Goal: Task Accomplishment & Management: Manage account settings

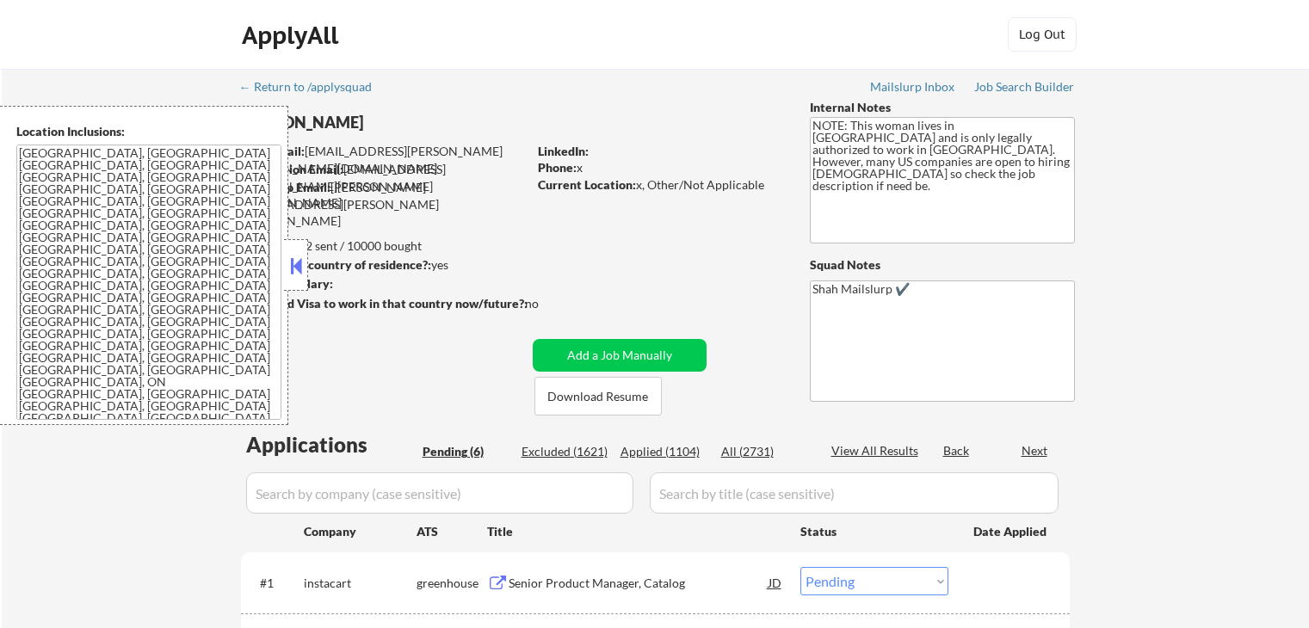
select select ""pending""
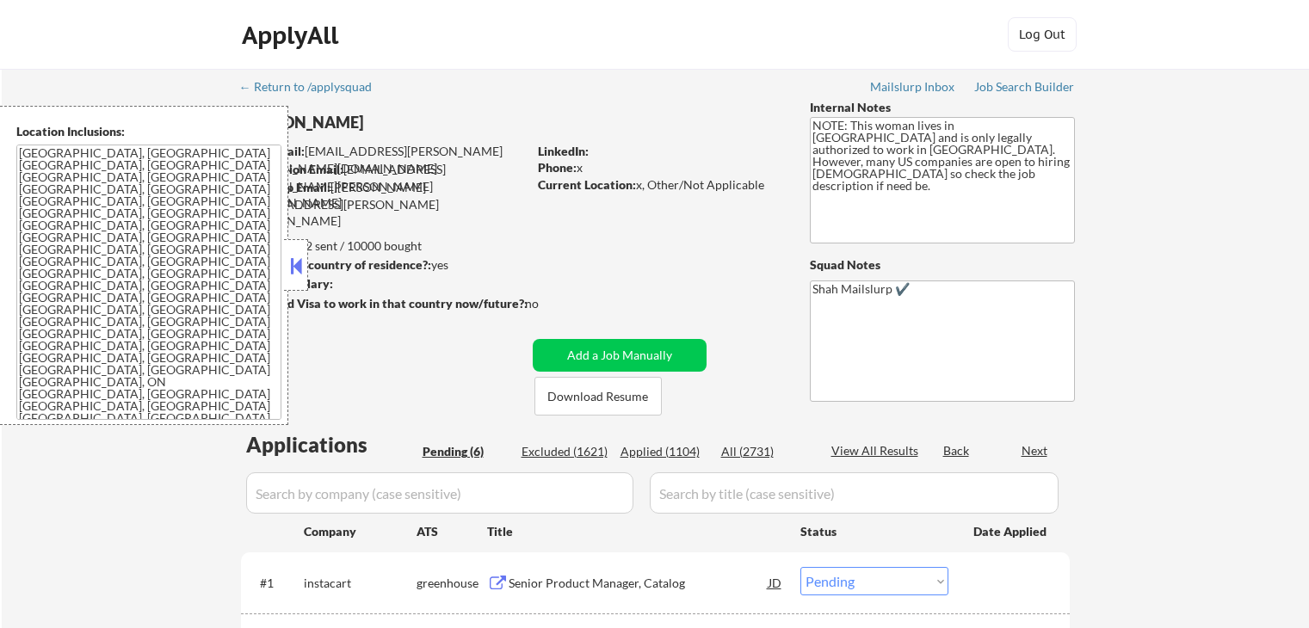
select select ""pending""
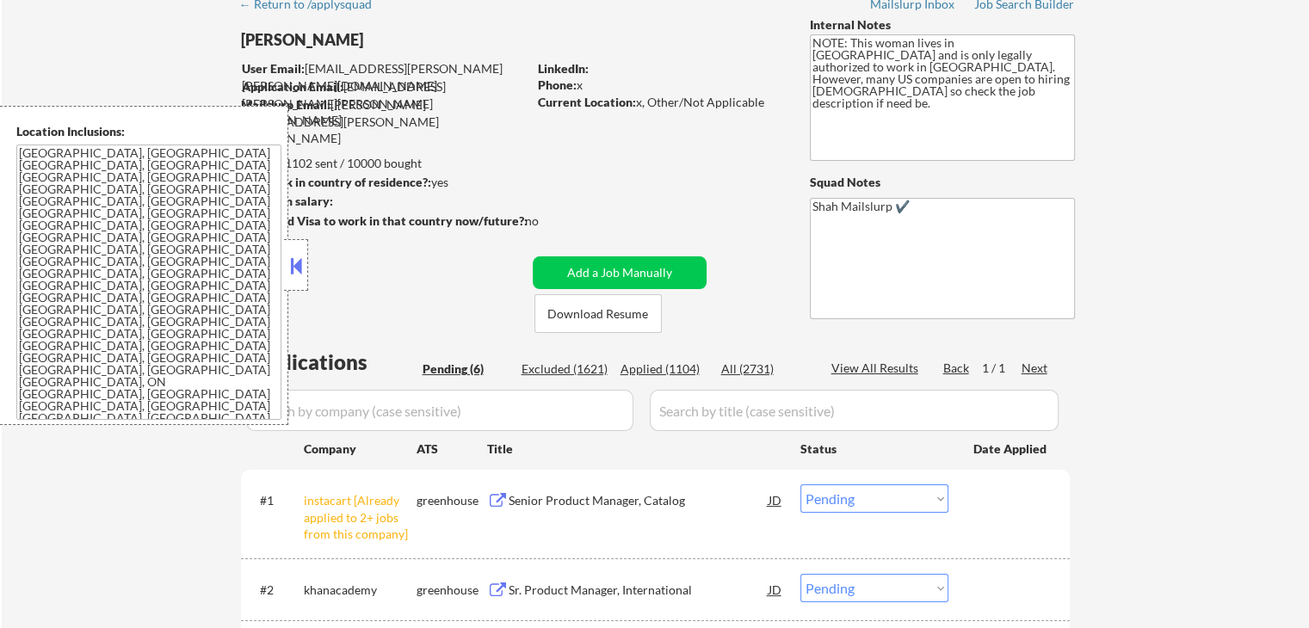
scroll to position [86, 0]
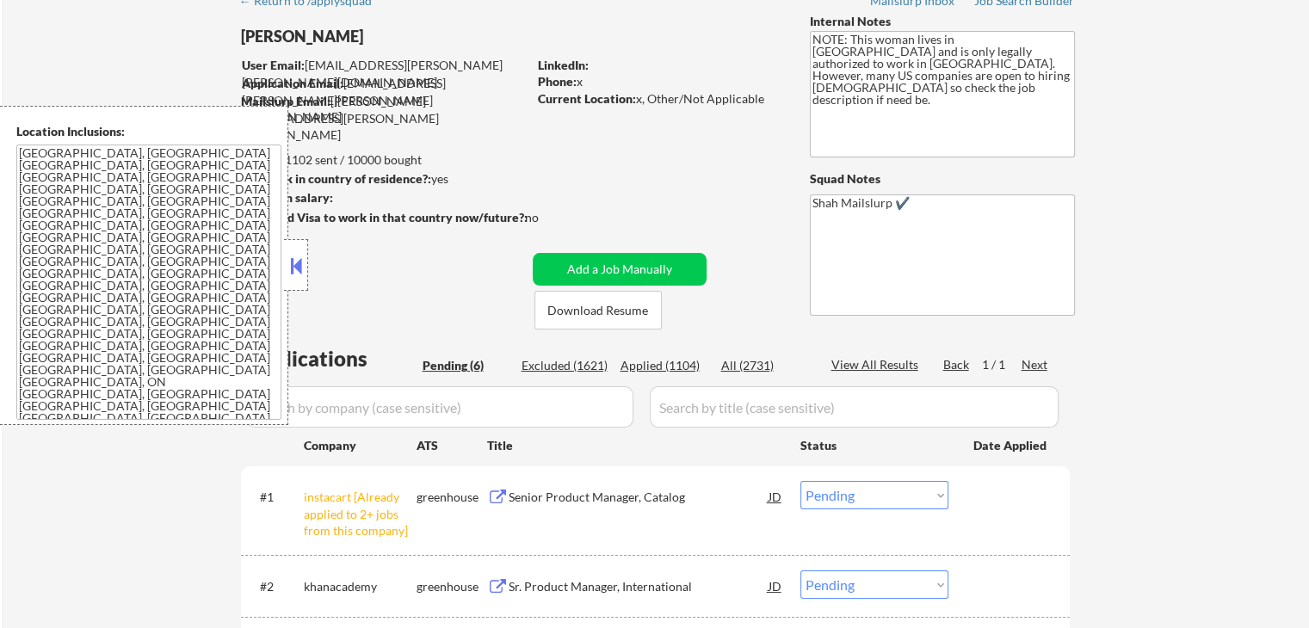
click at [292, 269] on button at bounding box center [296, 266] width 19 height 26
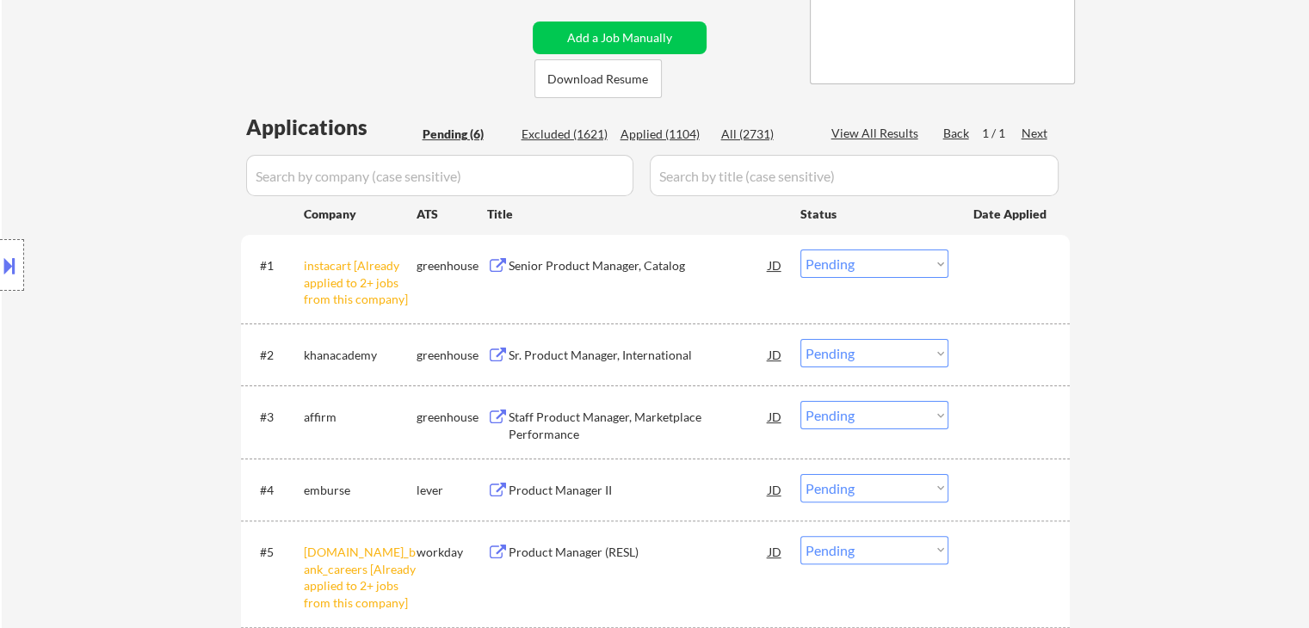
scroll to position [344, 0]
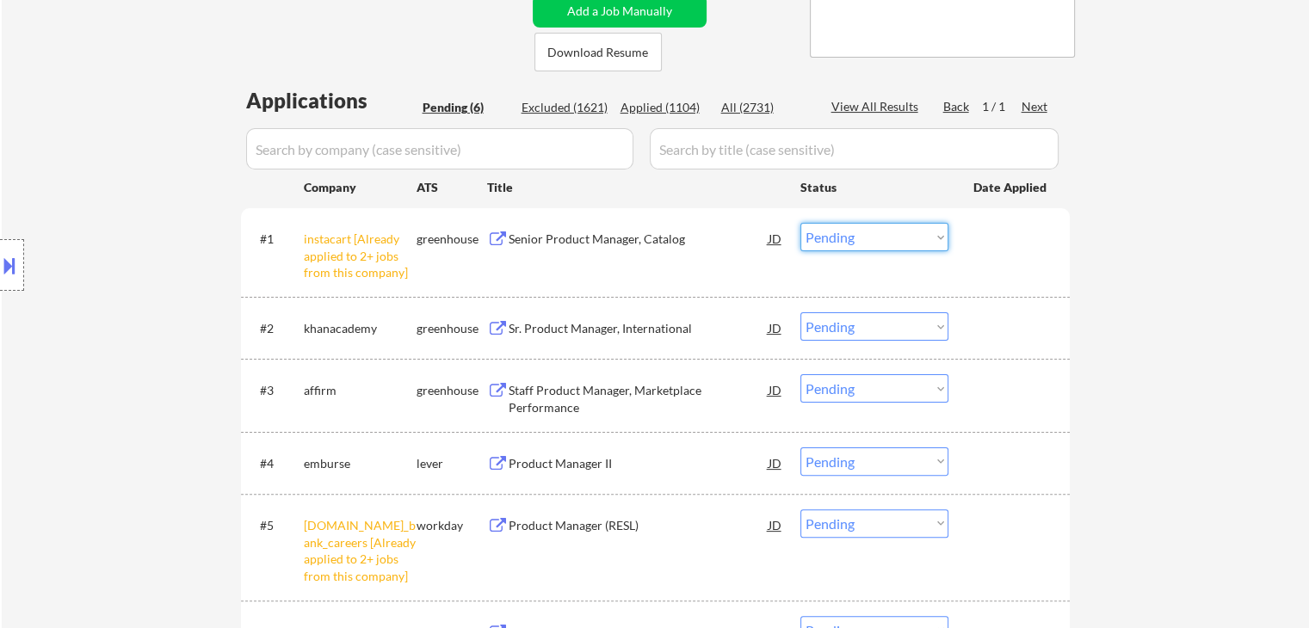
click at [867, 239] on select "Choose an option... Pending Applied Excluded (Questions) Excluded (Expired) Exc…" at bounding box center [874, 237] width 148 height 28
click at [800, 223] on select "Choose an option... Pending Applied Excluded (Questions) Excluded (Expired) Exc…" at bounding box center [874, 237] width 148 height 28
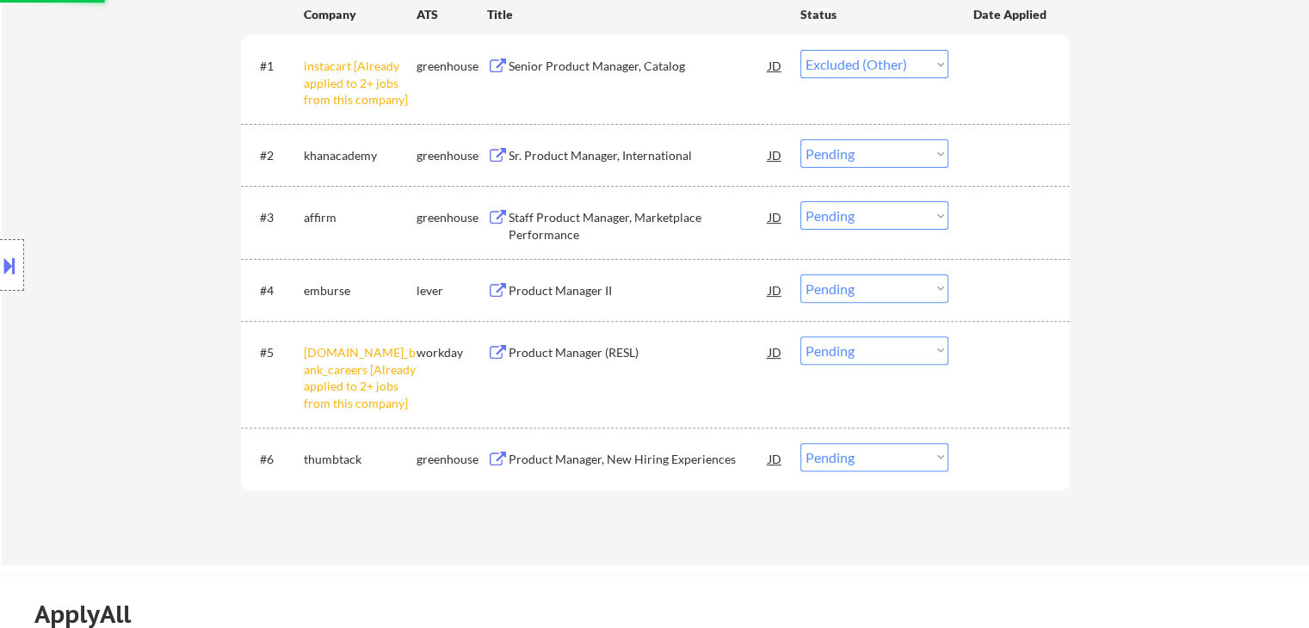
scroll to position [689, 0]
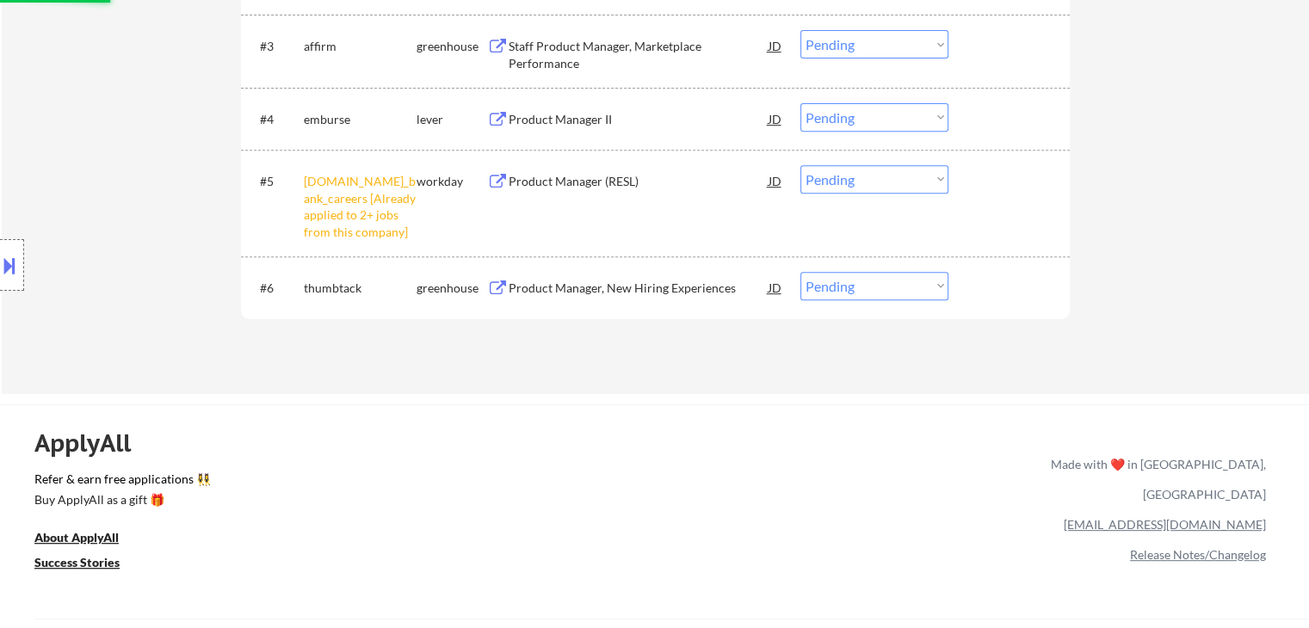
select select ""pending""
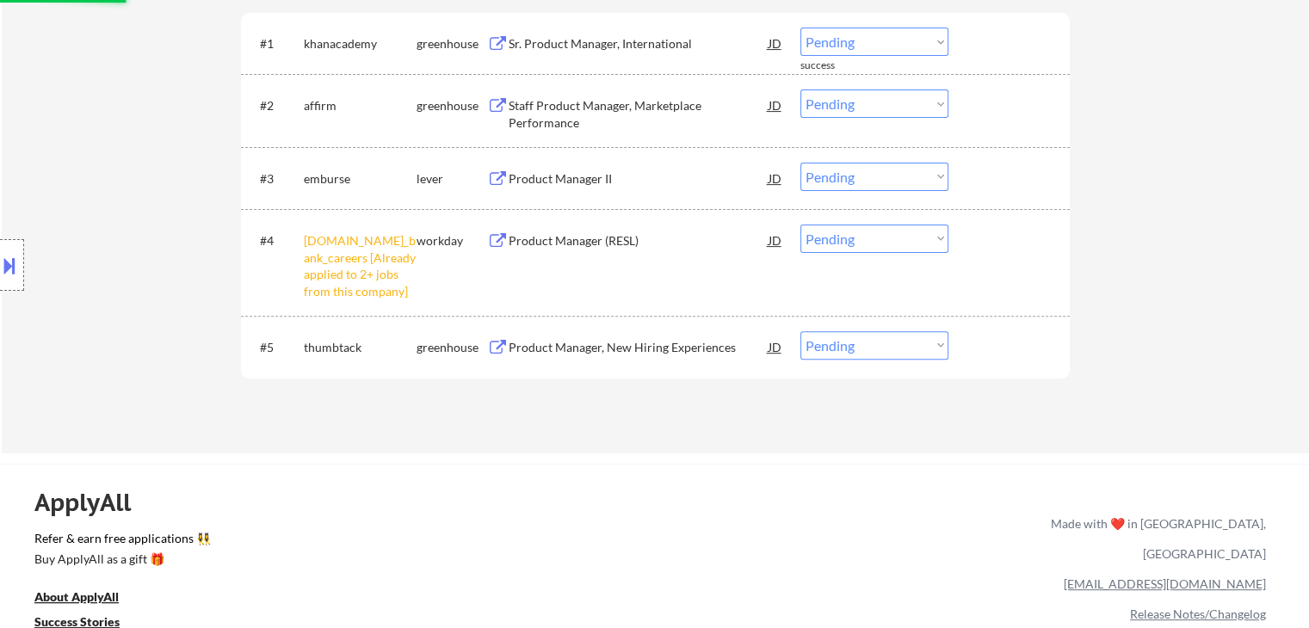
scroll to position [516, 0]
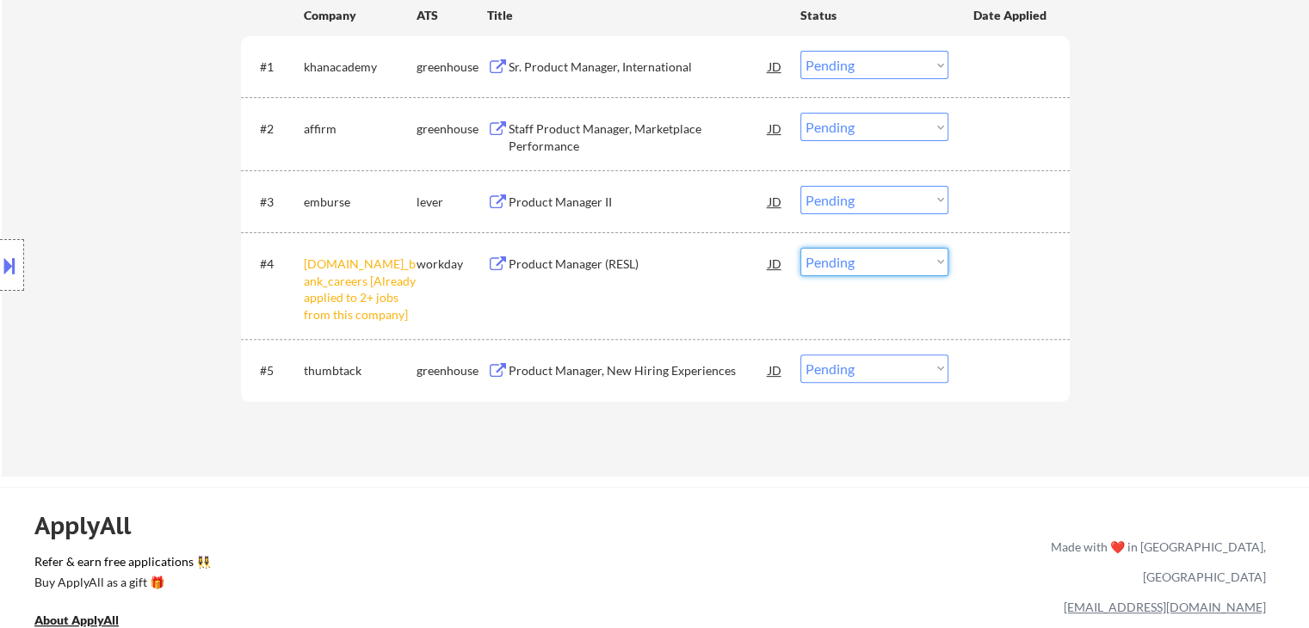
click at [850, 262] on select "Choose an option... Pending Applied Excluded (Questions) Excluded (Expired) Exc…" at bounding box center [874, 262] width 148 height 28
click at [800, 248] on select "Choose an option... Pending Applied Excluded (Questions) Excluded (Expired) Exc…" at bounding box center [874, 262] width 148 height 28
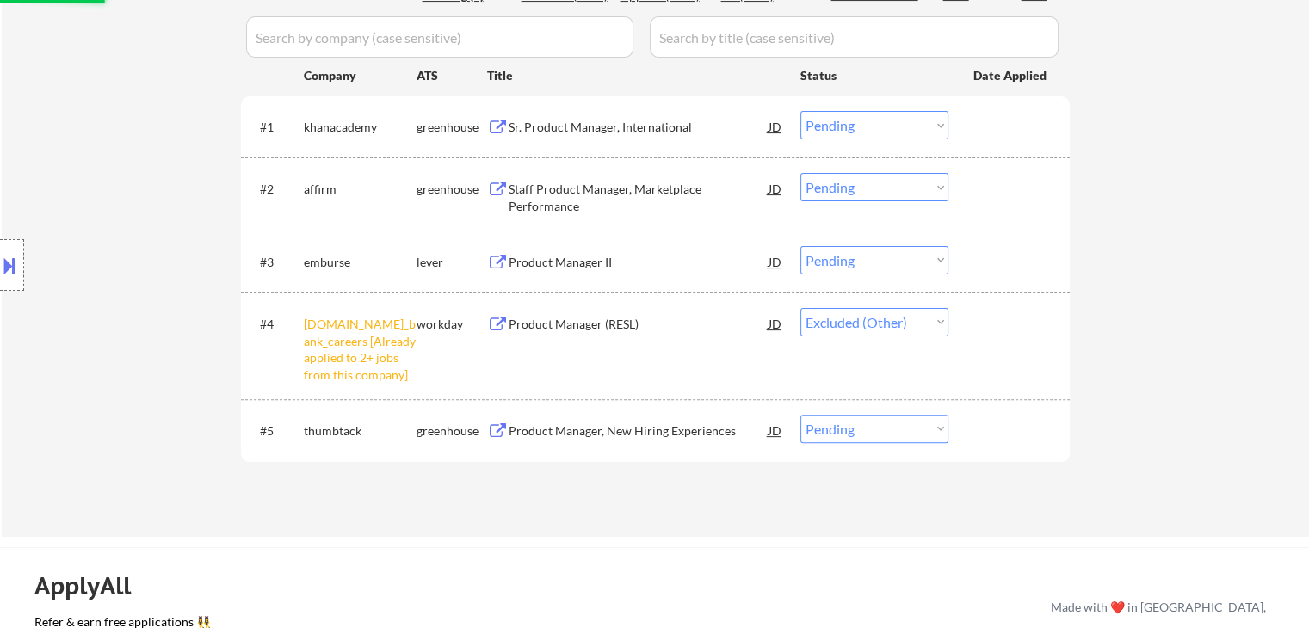
scroll to position [430, 0]
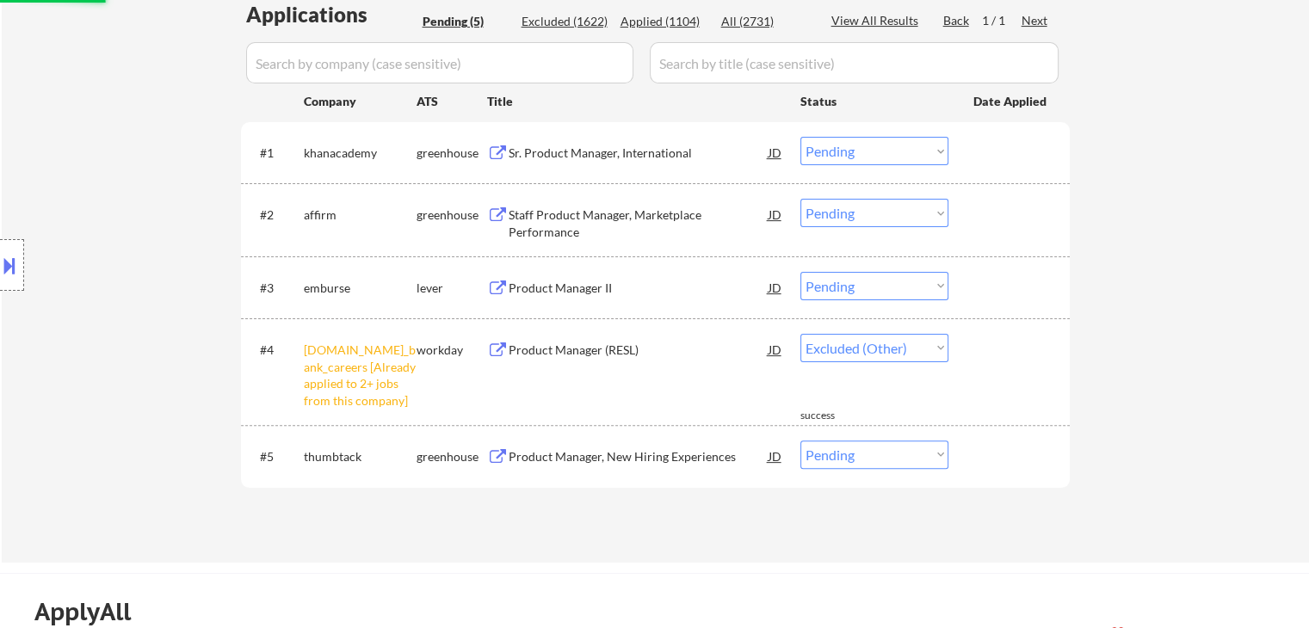
select select ""pending""
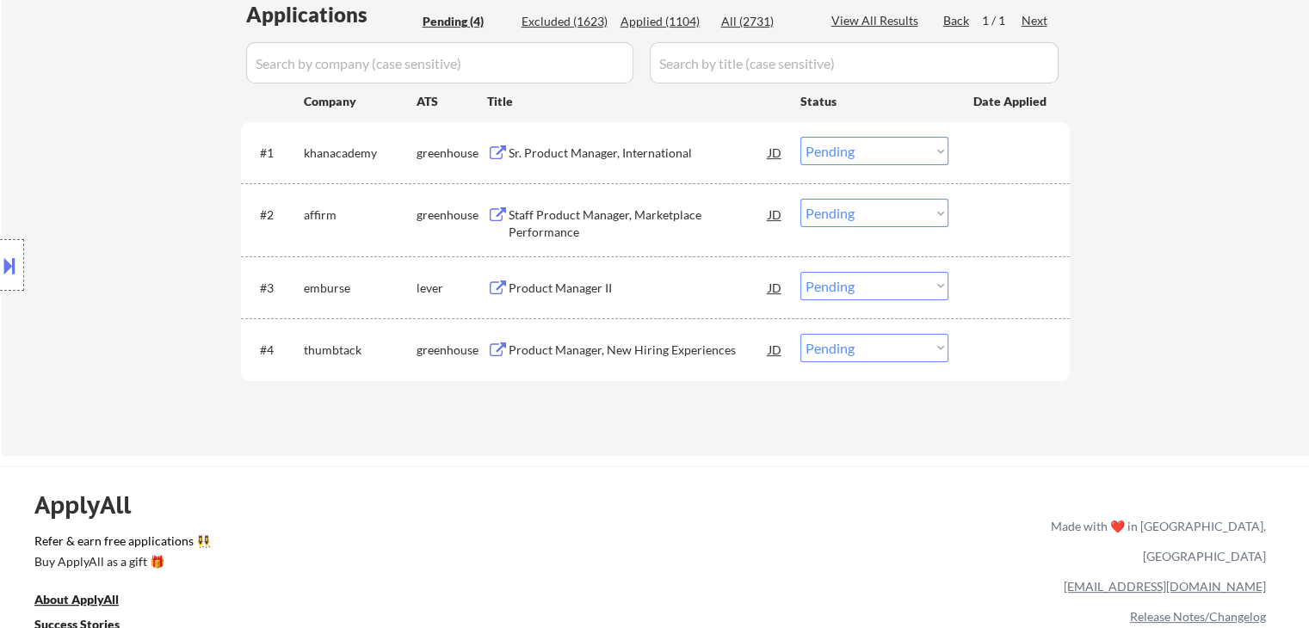
click at [575, 153] on div "Sr. Product Manager, International" at bounding box center [639, 153] width 260 height 17
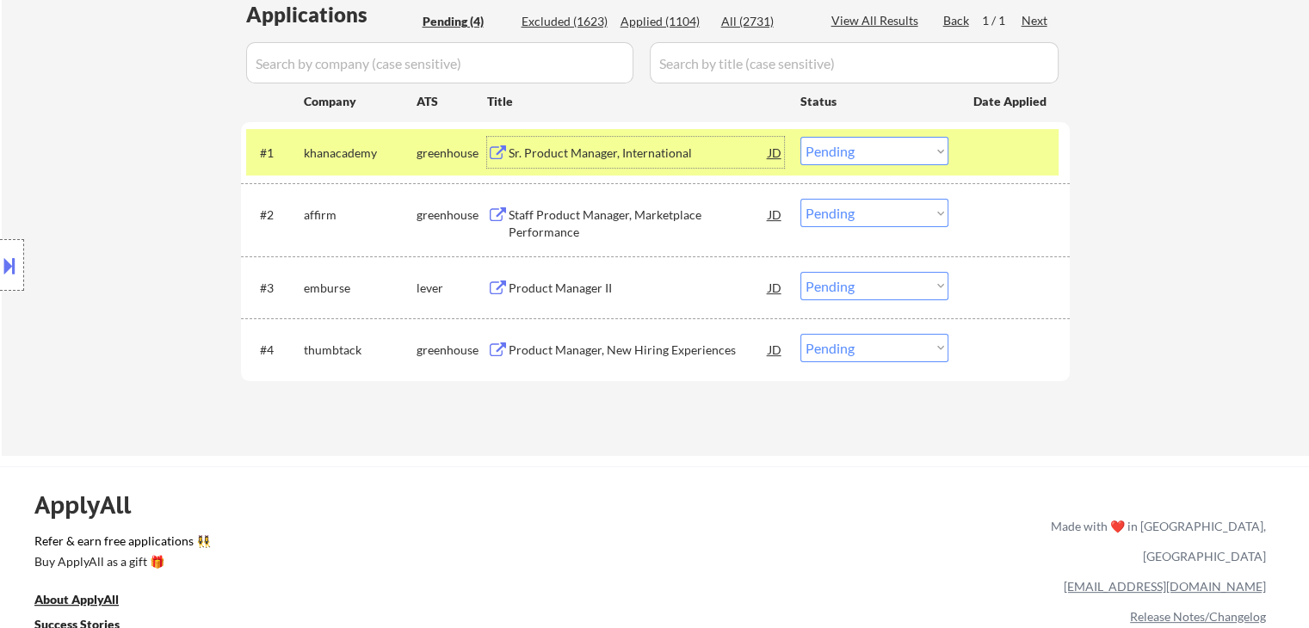
click at [859, 145] on select "Choose an option... Pending Applied Excluded (Questions) Excluded (Expired) Exc…" at bounding box center [874, 151] width 148 height 28
click at [800, 137] on select "Choose an option... Pending Applied Excluded (Questions) Excluded (Expired) Exc…" at bounding box center [874, 151] width 148 height 28
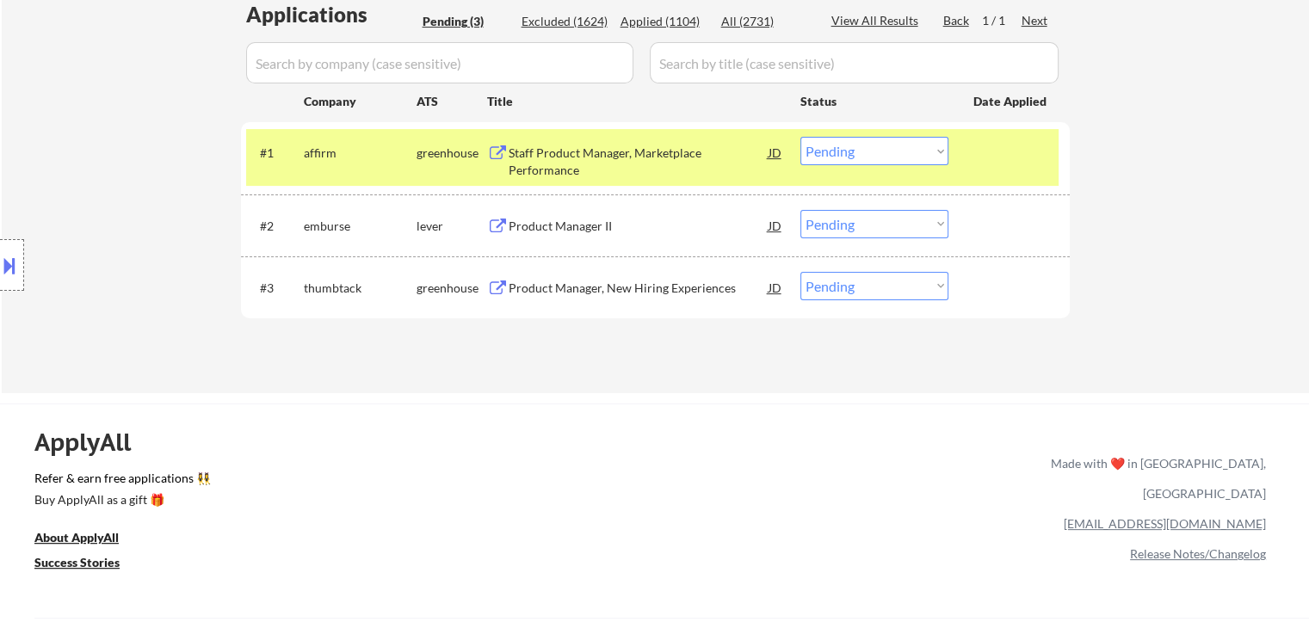
click at [528, 155] on div "Staff Product Manager, Marketplace Performance" at bounding box center [639, 162] width 260 height 34
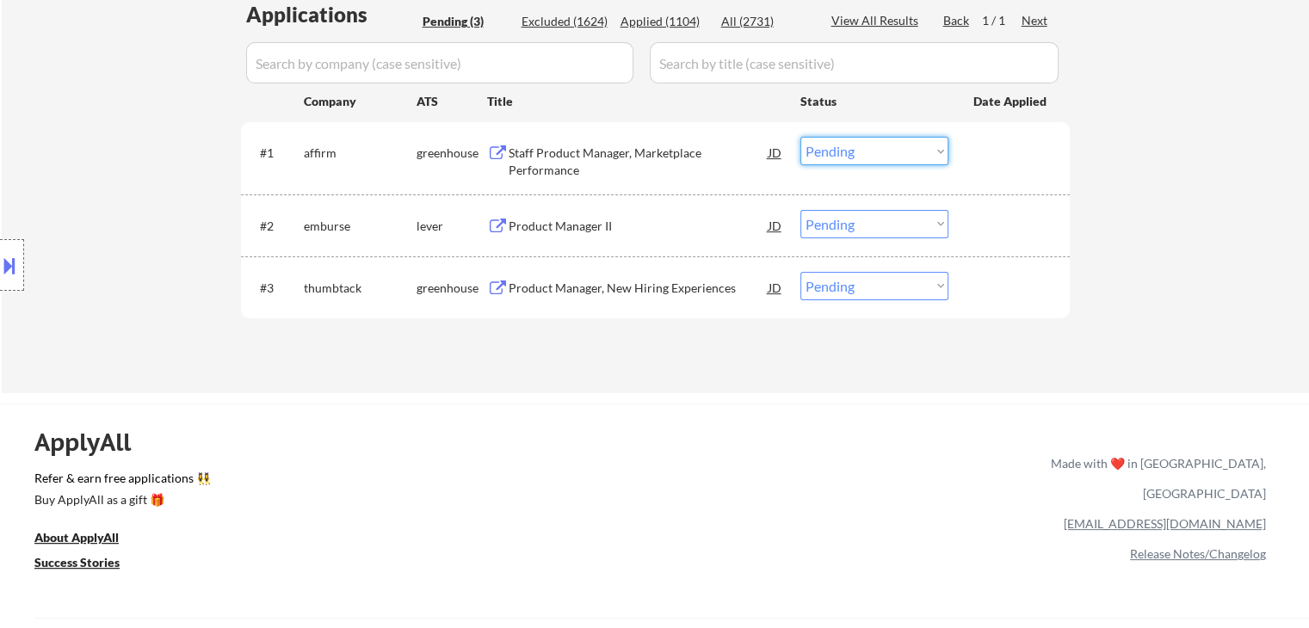
click at [829, 155] on select "Choose an option... Pending Applied Excluded (Questions) Excluded (Expired) Exc…" at bounding box center [874, 151] width 148 height 28
click at [800, 137] on select "Choose an option... Pending Applied Excluded (Questions) Excluded (Expired) Exc…" at bounding box center [874, 151] width 148 height 28
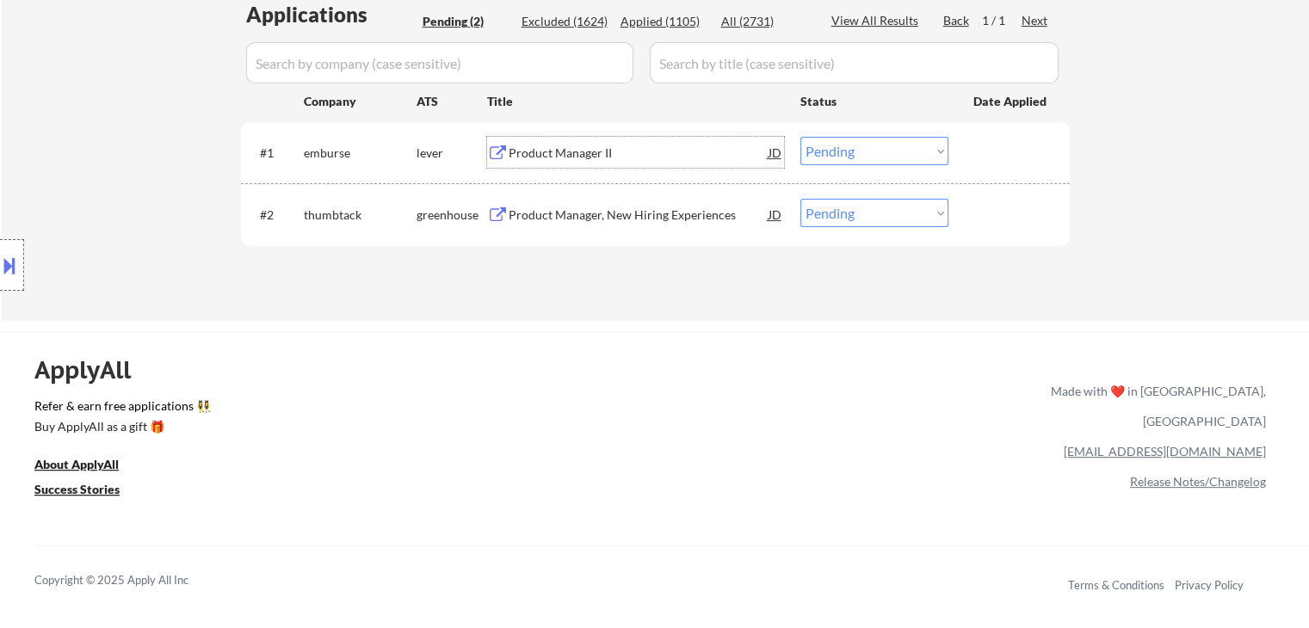
click at [602, 156] on div "Product Manager II" at bounding box center [639, 153] width 260 height 17
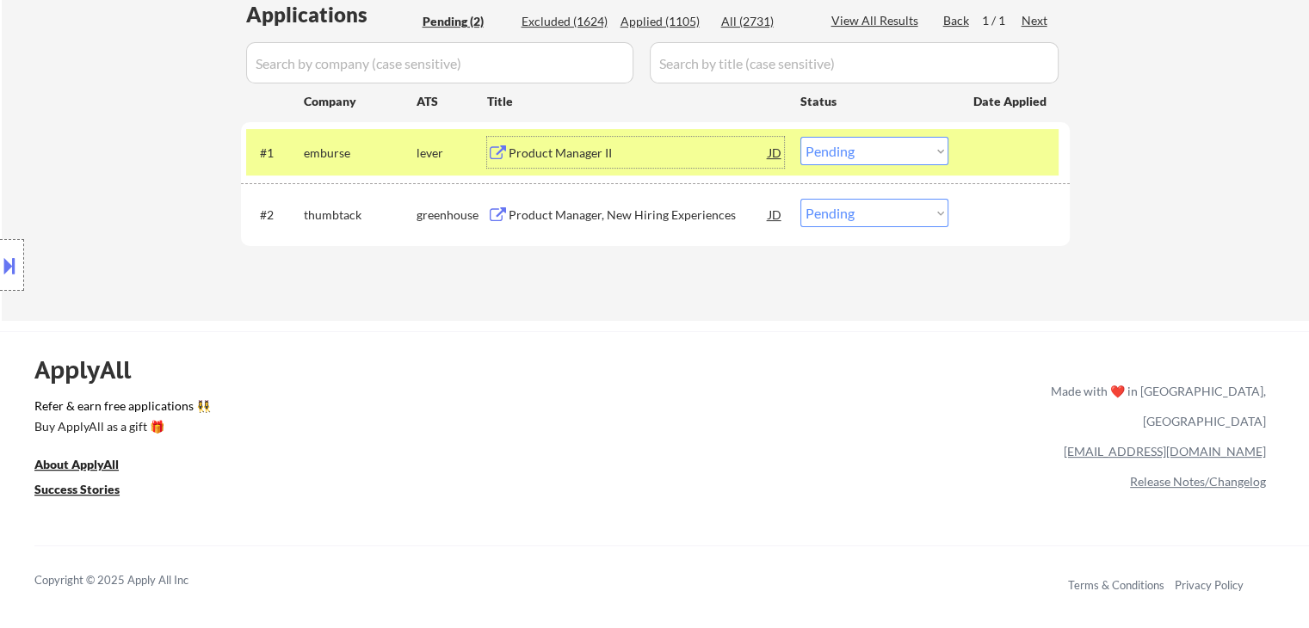
click at [836, 157] on select "Choose an option... Pending Applied Excluded (Questions) Excluded (Expired) Exc…" at bounding box center [874, 151] width 148 height 28
click at [800, 137] on select "Choose an option... Pending Applied Excluded (Questions) Excluded (Expired) Exc…" at bounding box center [874, 151] width 148 height 28
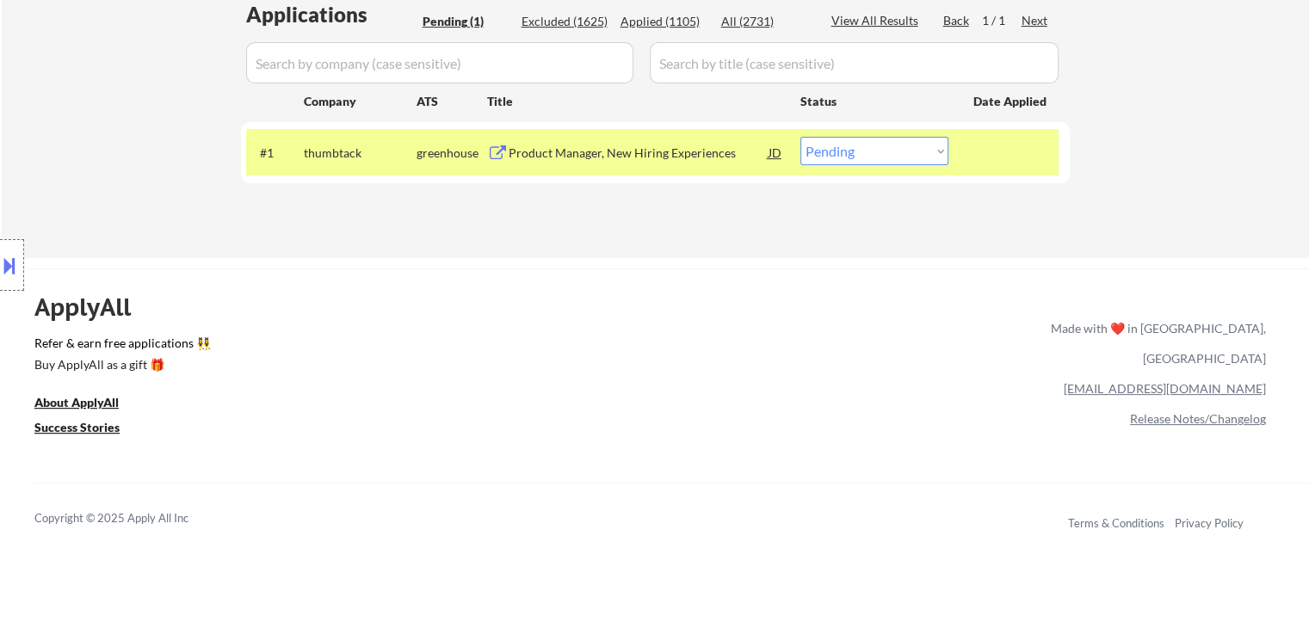
click at [571, 157] on div "Product Manager, New Hiring Experiences" at bounding box center [639, 153] width 260 height 17
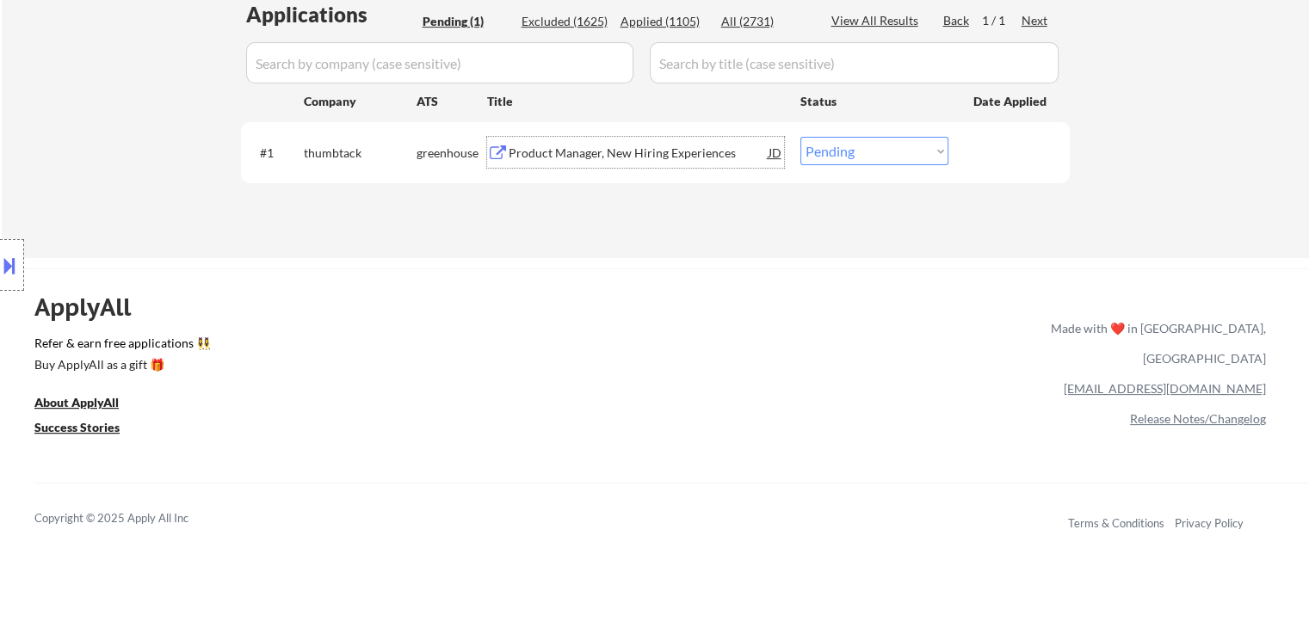
click at [852, 152] on select "Choose an option... Pending Applied Excluded (Questions) Excluded (Expired) Exc…" at bounding box center [874, 151] width 148 height 28
select select ""applied""
click at [800, 137] on select "Choose an option... Pending Applied Excluded (Questions) Excluded (Expired) Exc…" at bounding box center [874, 151] width 148 height 28
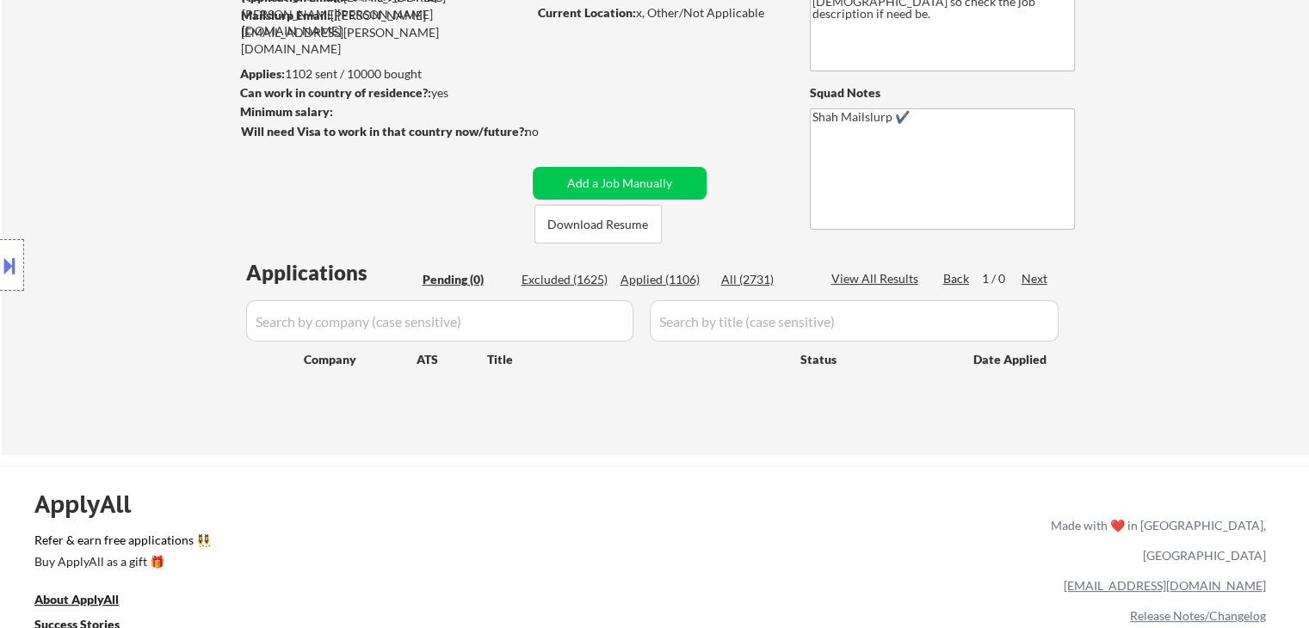
click at [759, 280] on div "All (2731)" at bounding box center [764, 279] width 86 height 17
select select ""applied""
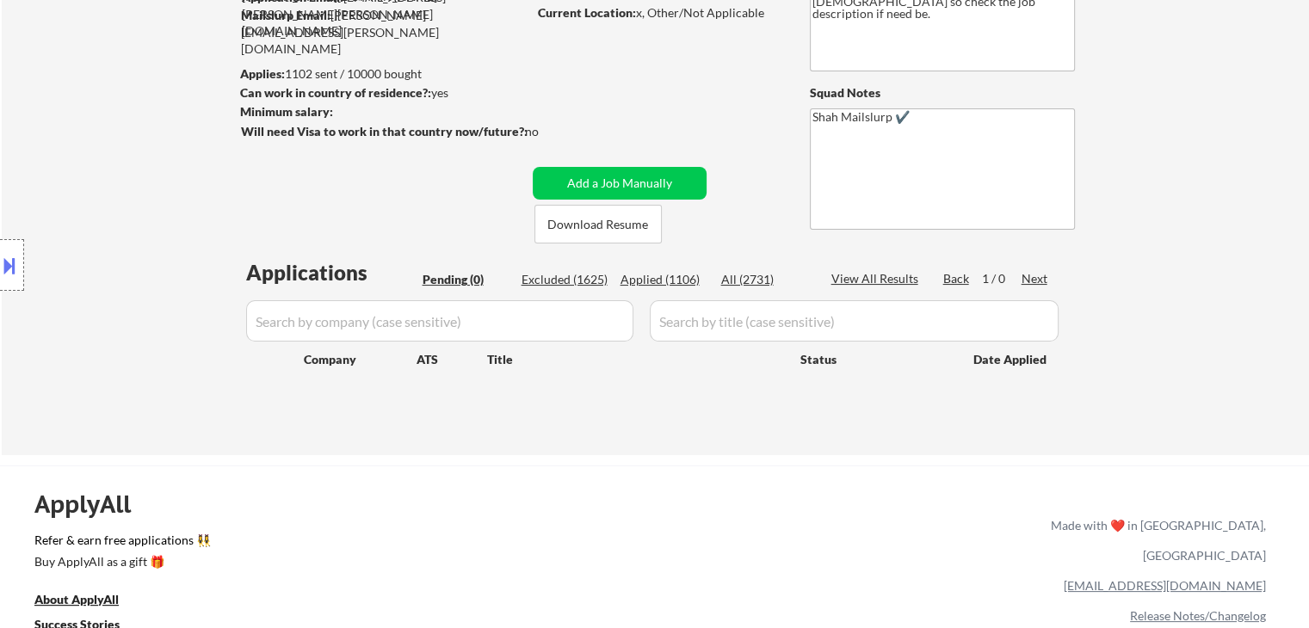
select select ""applied""
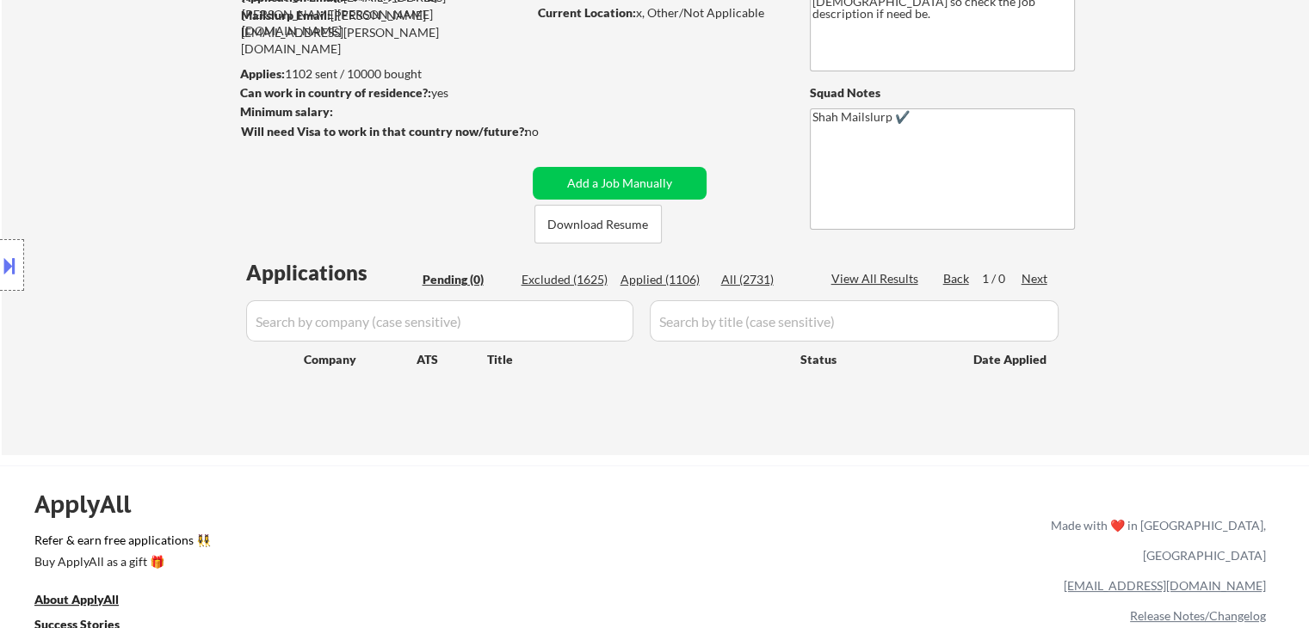
select select ""applied""
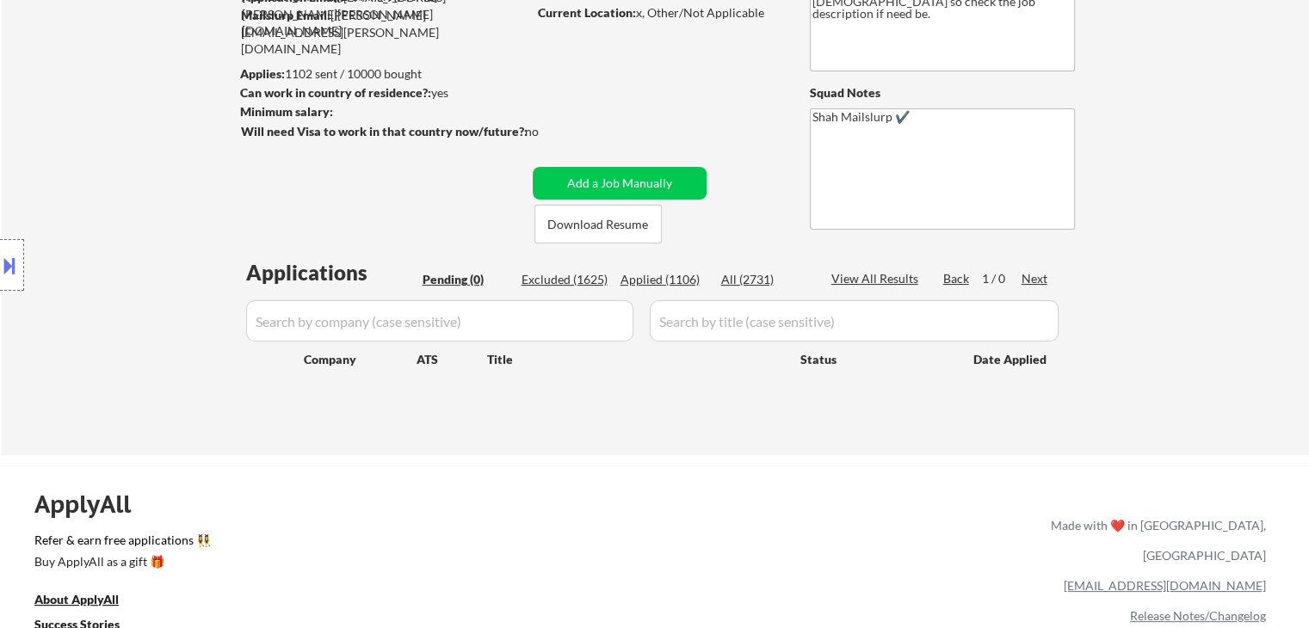
select select ""applied""
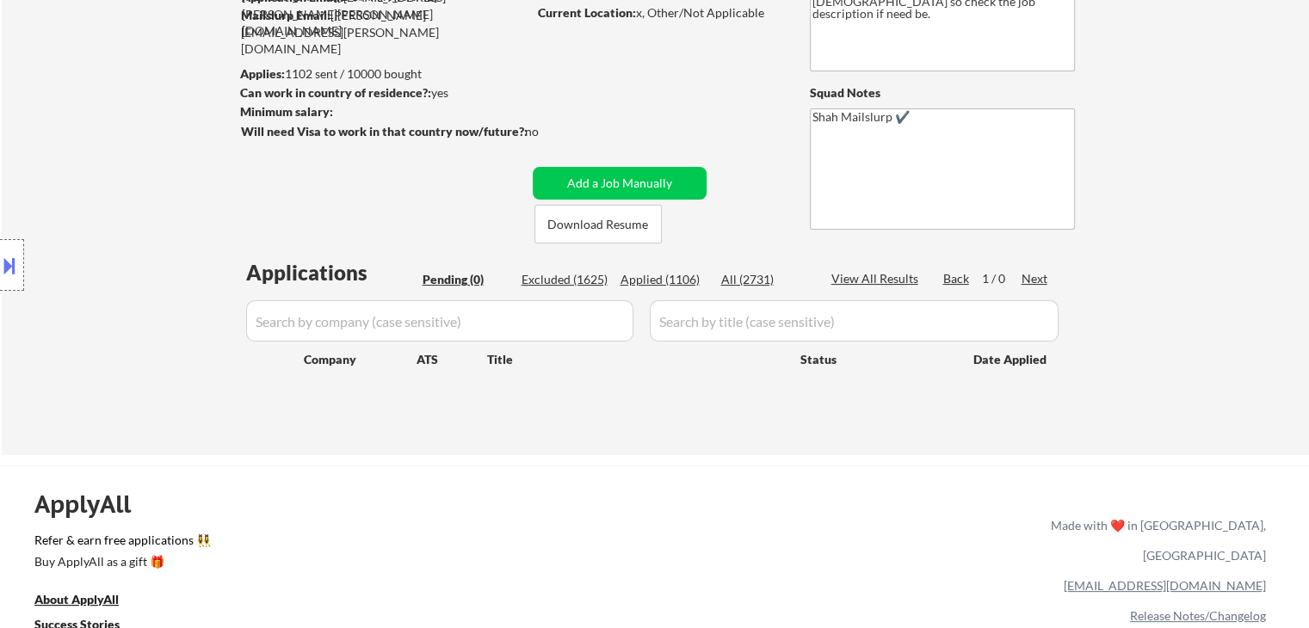
select select ""applied""
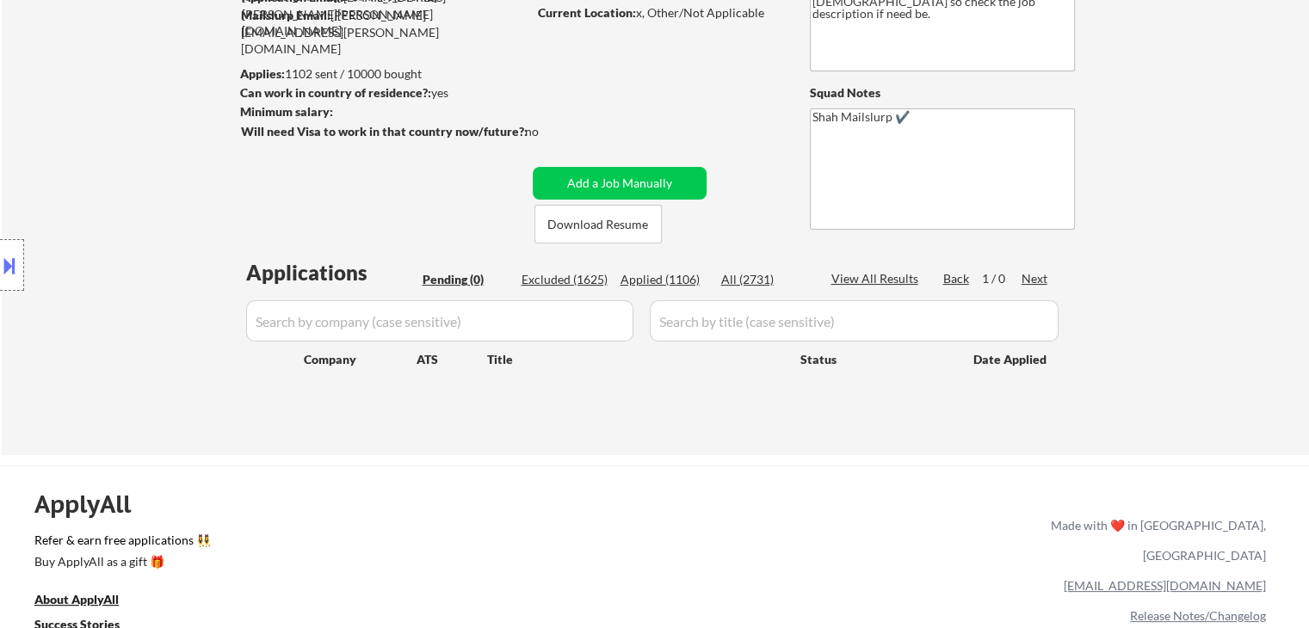
select select ""applied""
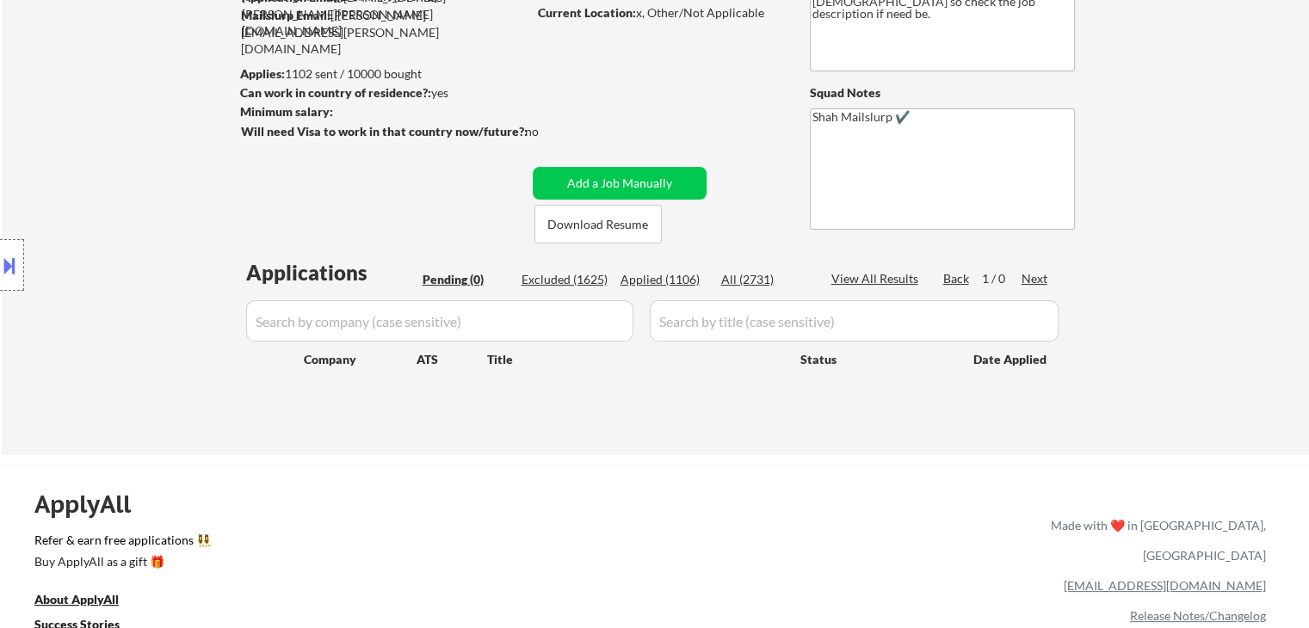
select select ""applied""
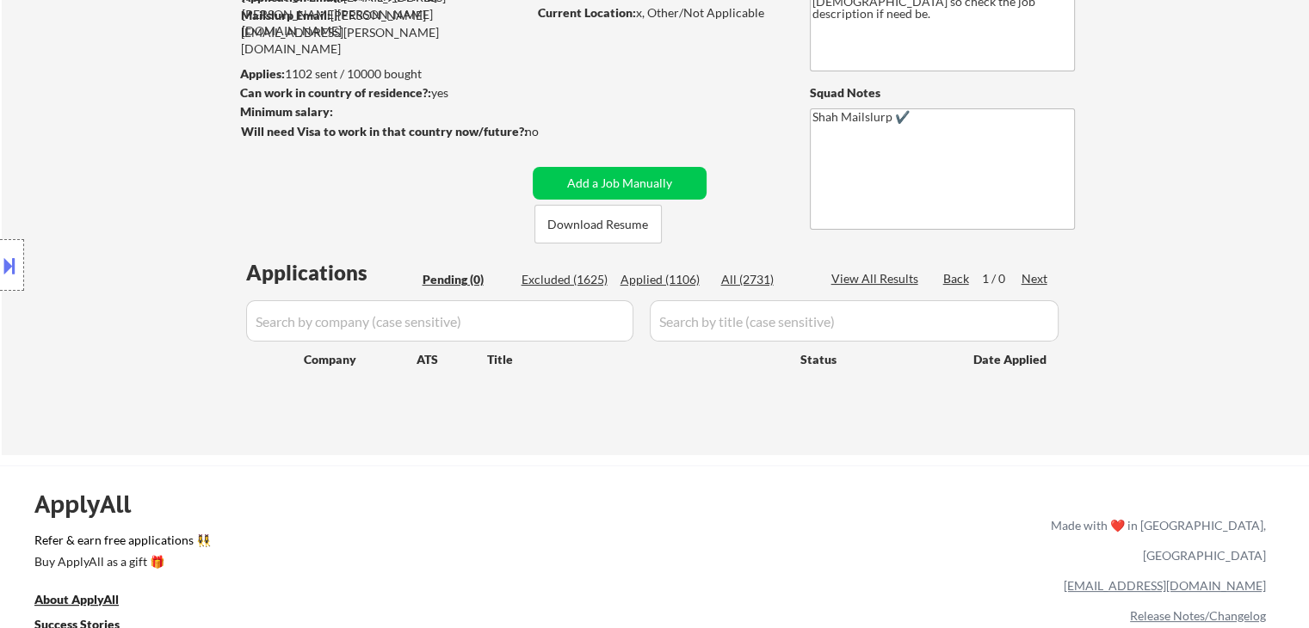
select select ""applied""
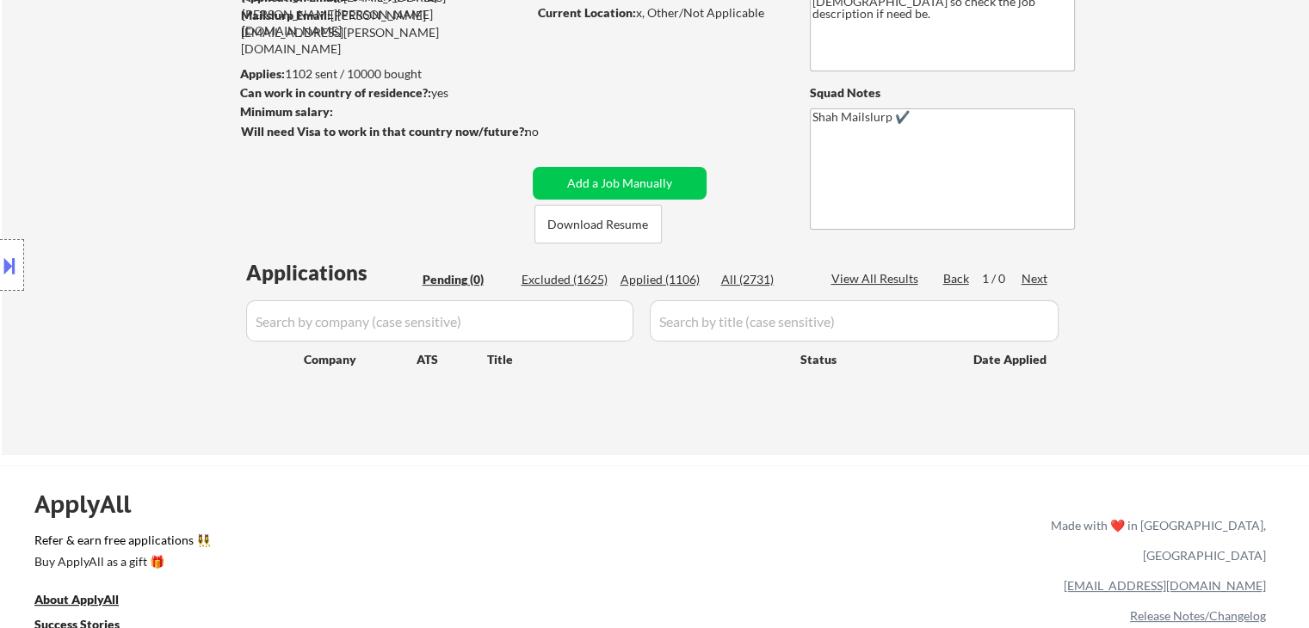
select select ""applied""
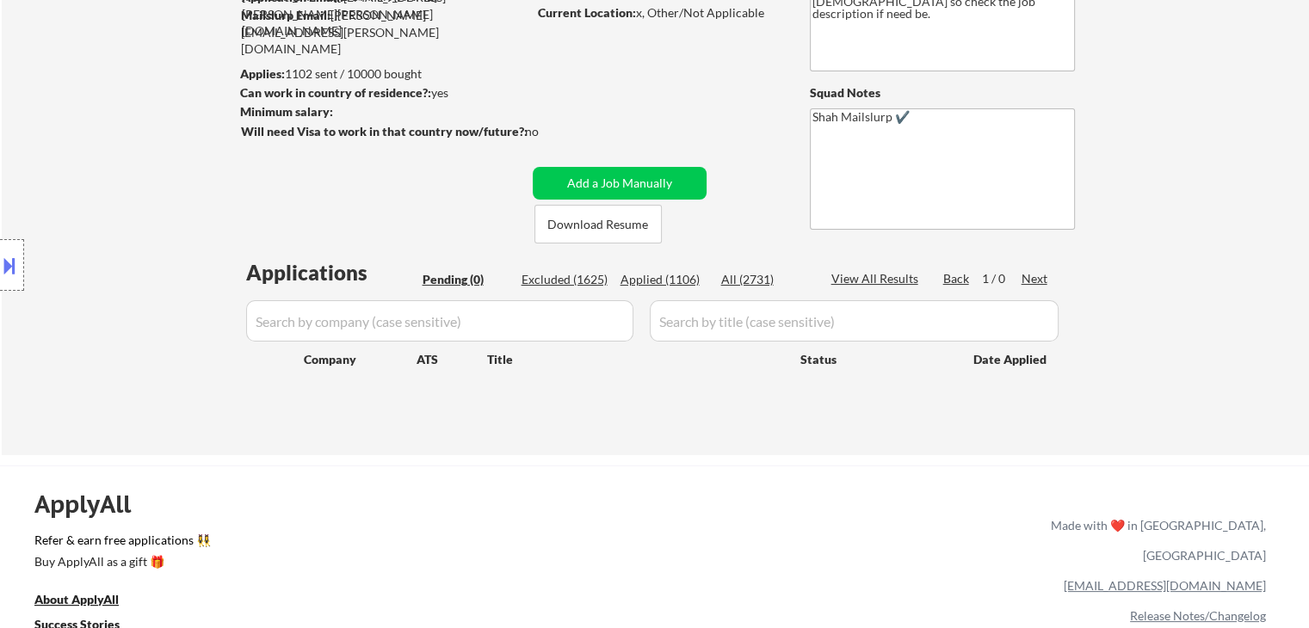
select select ""applied""
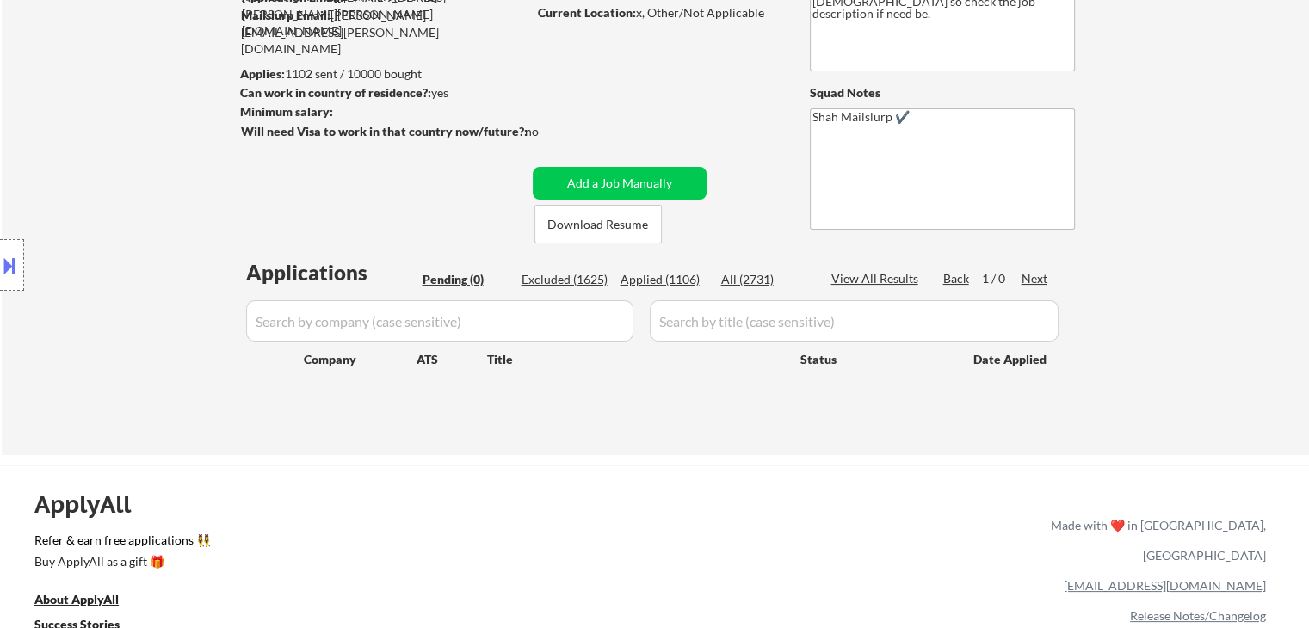
select select ""applied""
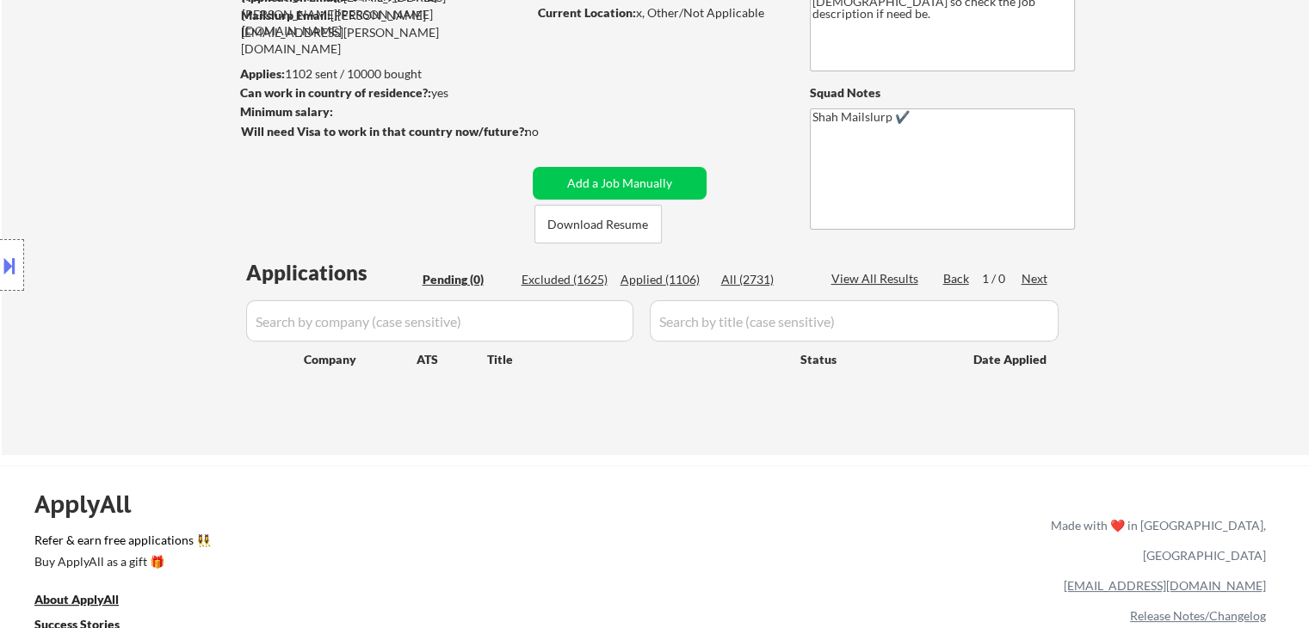
select select ""applied""
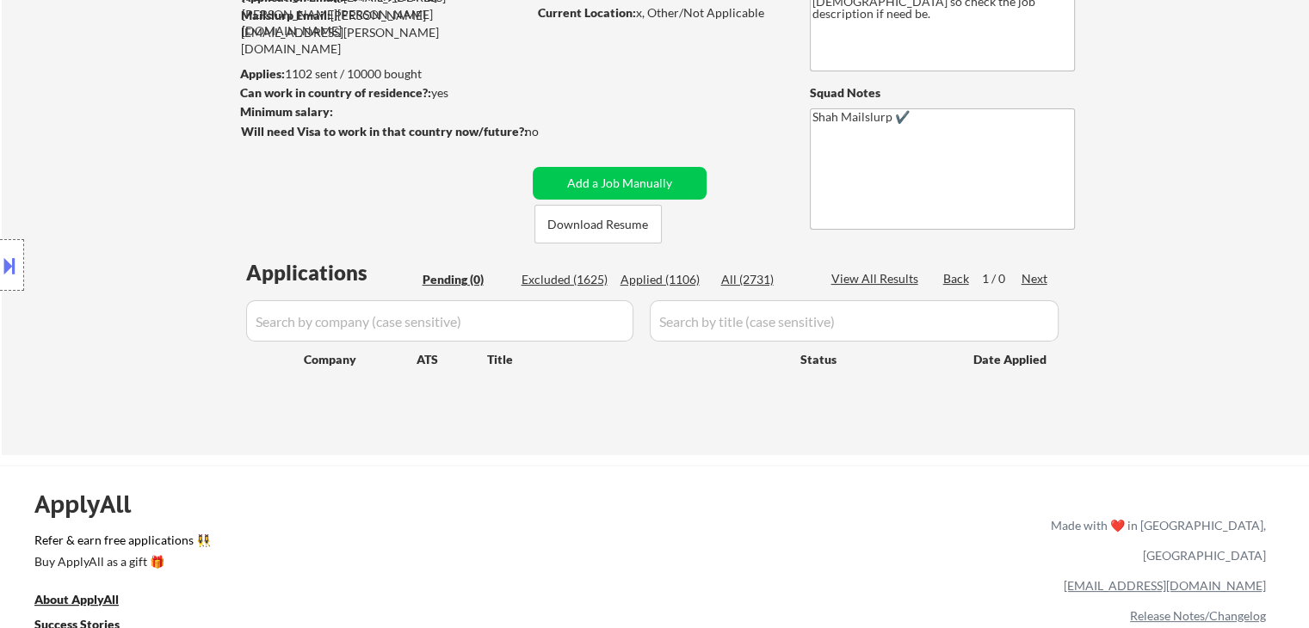
select select ""applied""
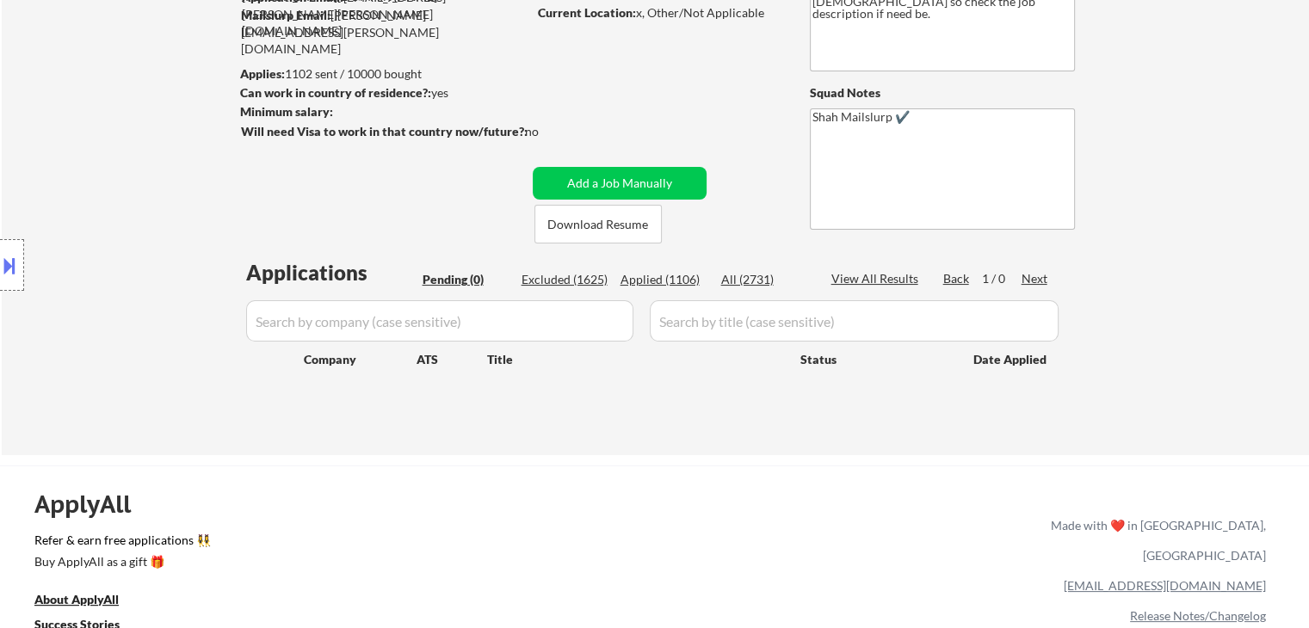
select select ""applied""
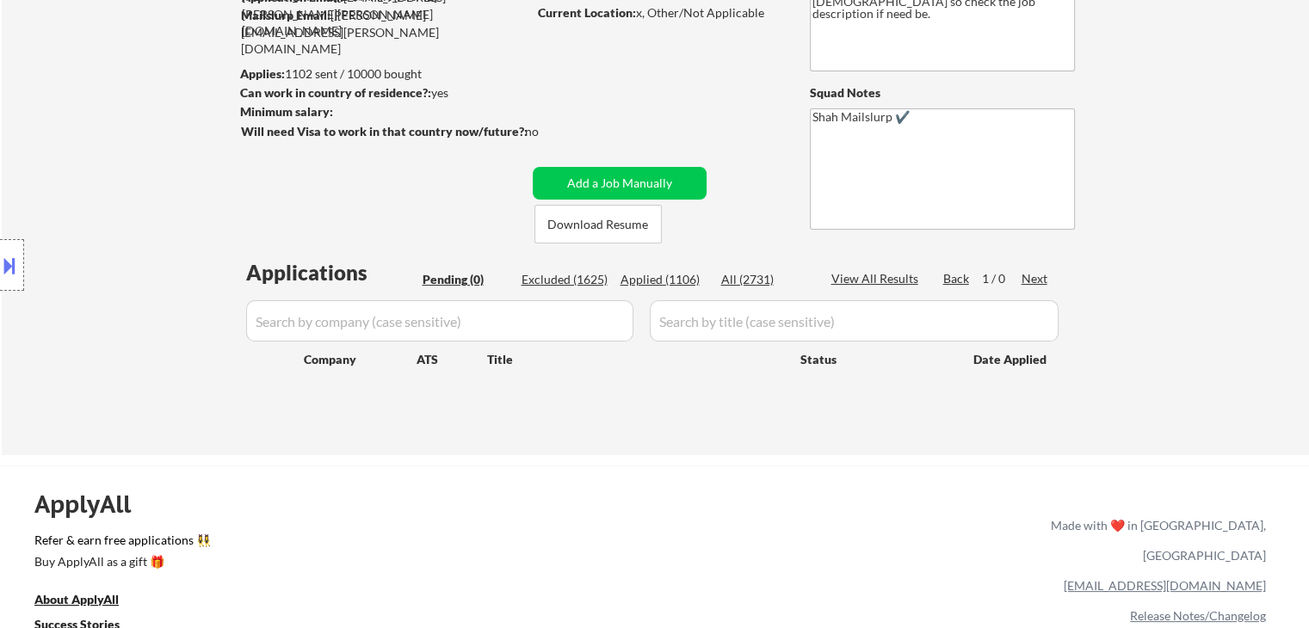
select select ""applied""
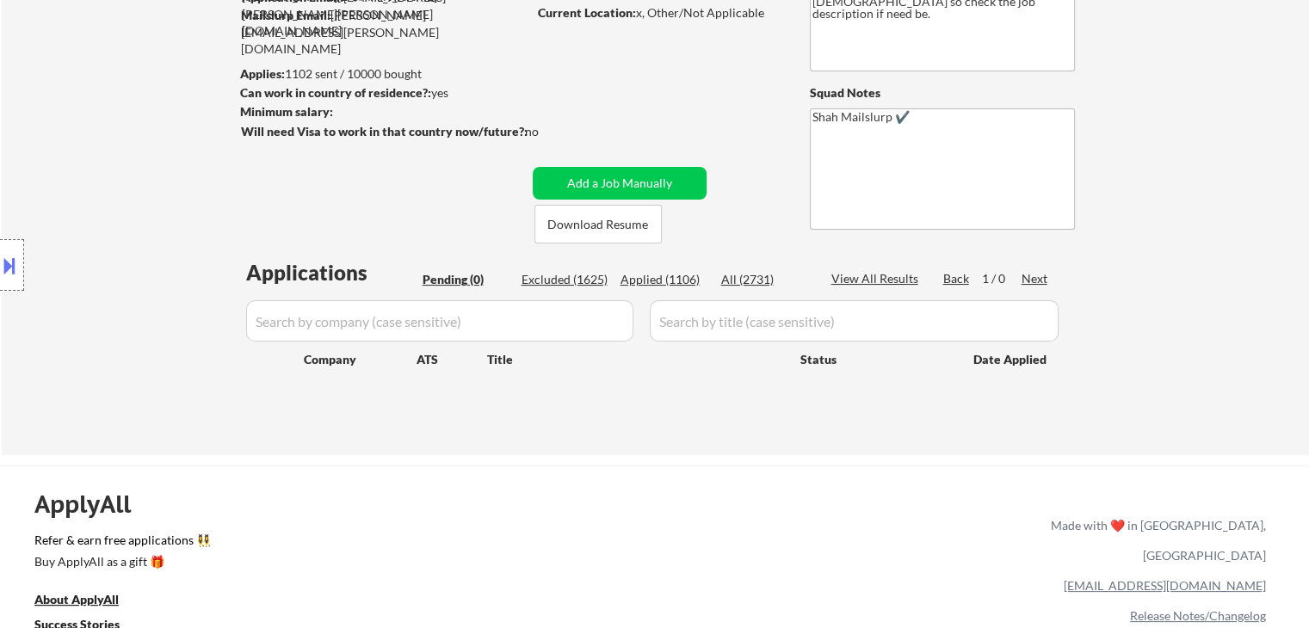
select select ""applied""
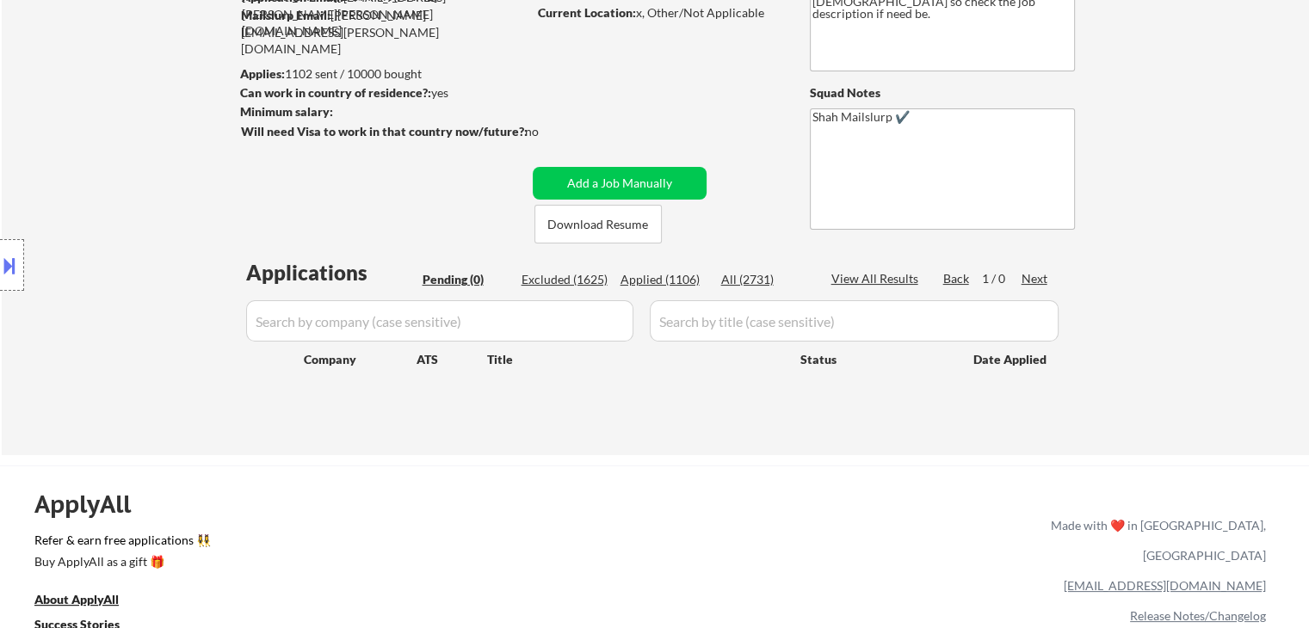
select select ""applied""
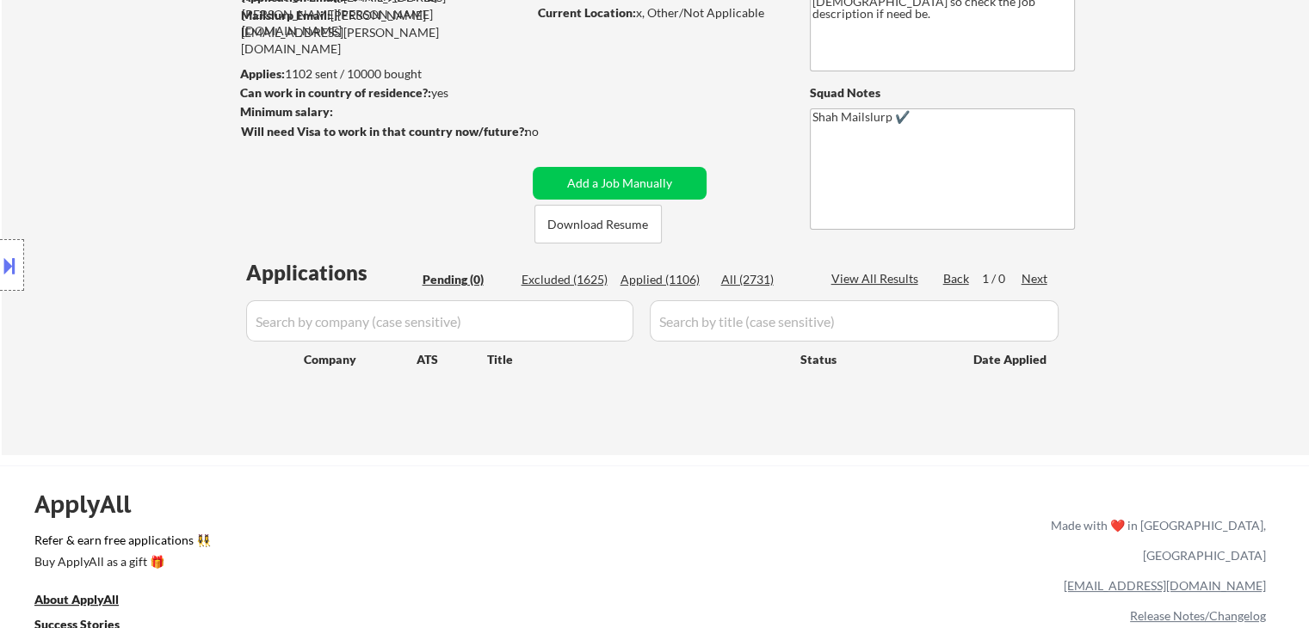
select select ""applied""
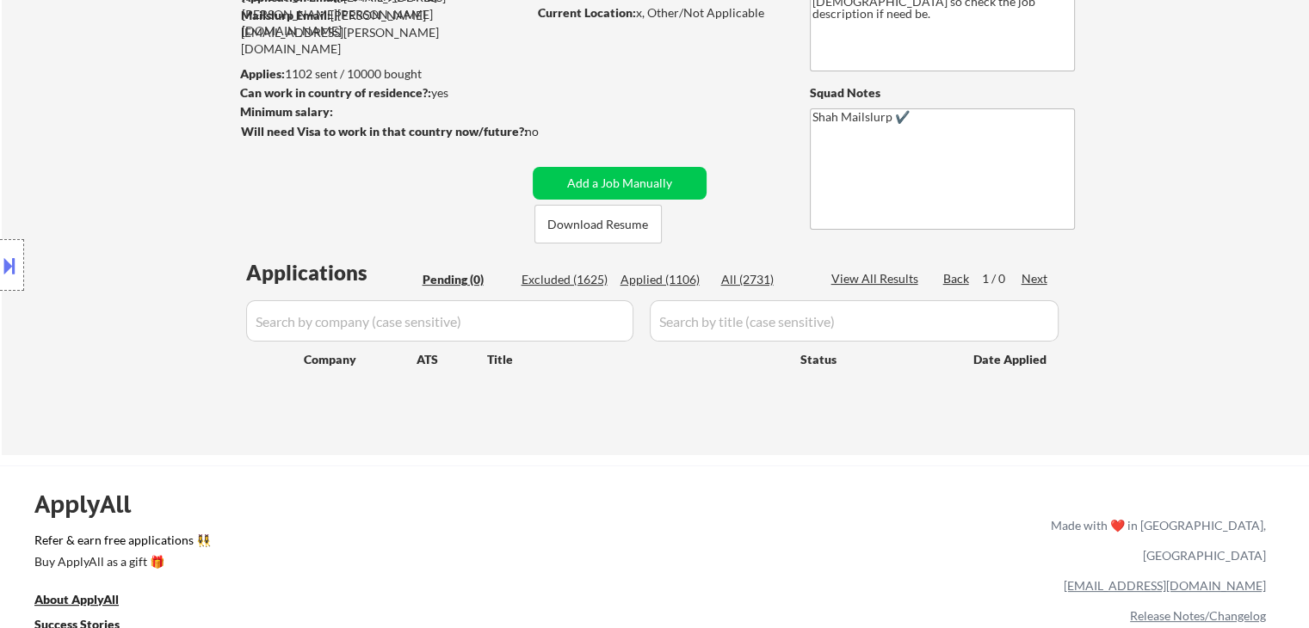
select select ""applied""
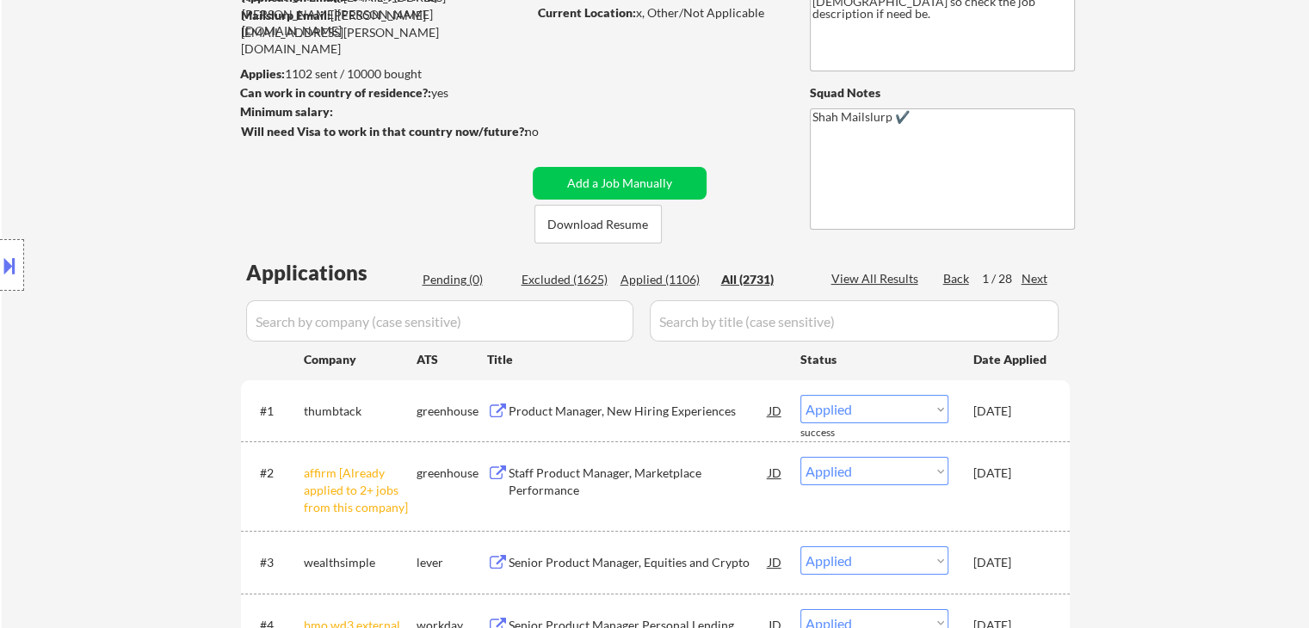
click at [650, 280] on div "Applied (1106)" at bounding box center [664, 279] width 86 height 17
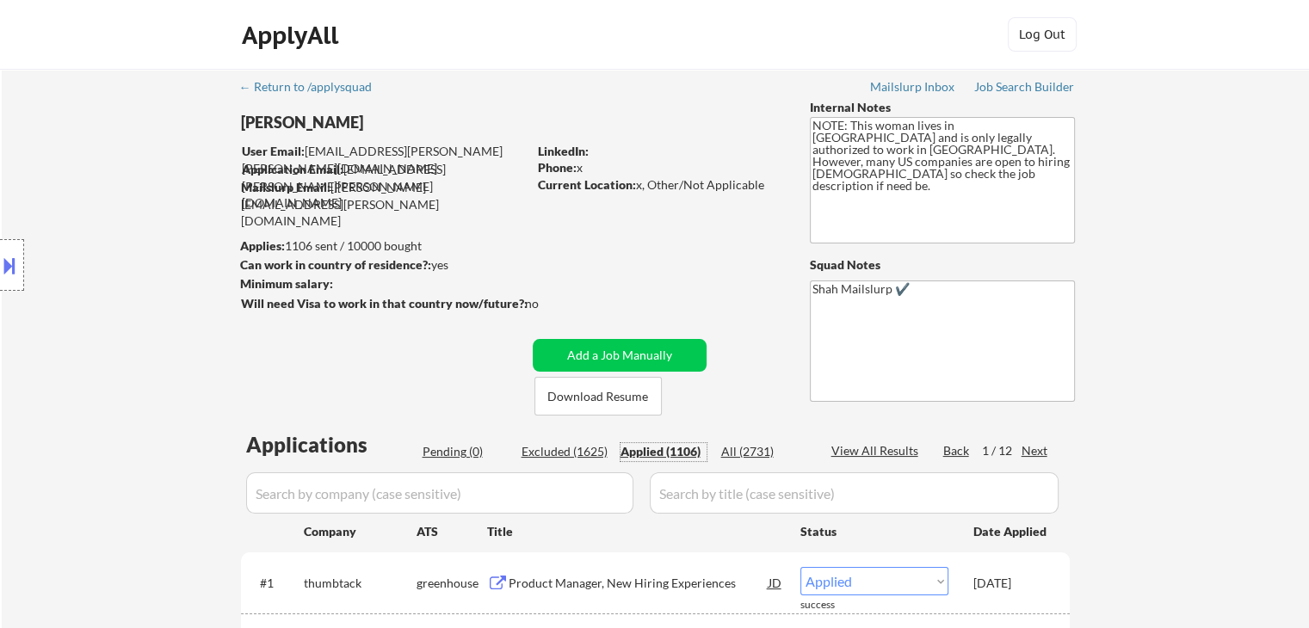
scroll to position [86, 0]
